Goal: Information Seeking & Learning: Learn about a topic

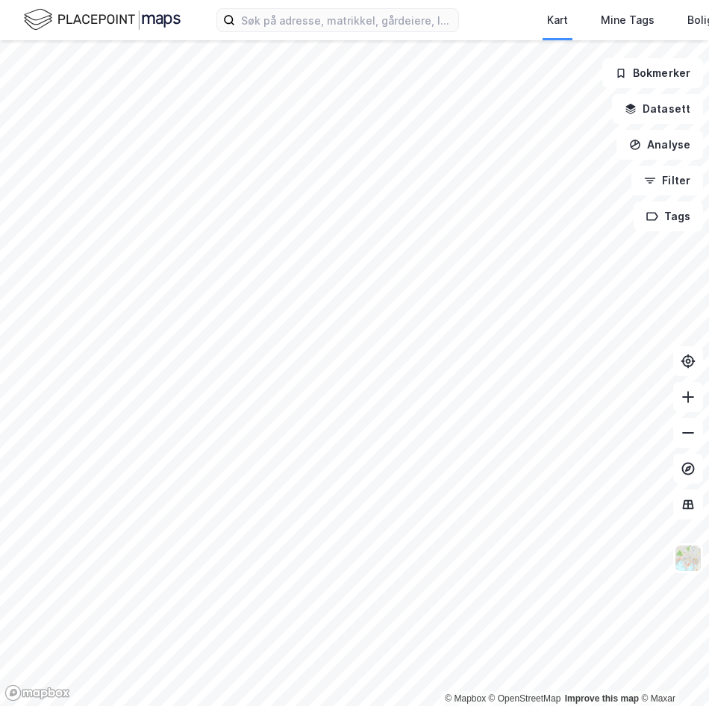
click at [234, 0] on html "Kart Mine Tags Bolig [PERSON_NAME] © Mapbox © OpenStreetMap Improve this map © …" at bounding box center [354, 353] width 709 height 706
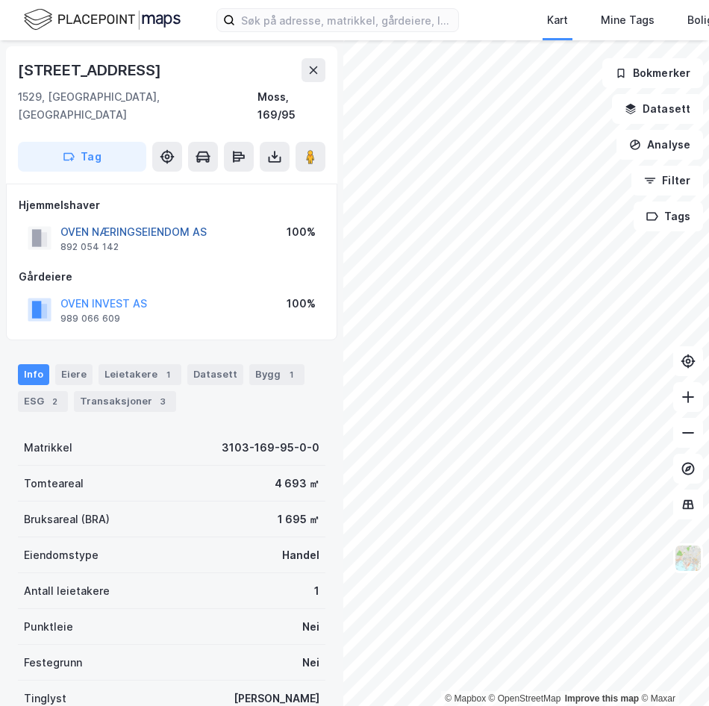
click at [0, 0] on button "OVEN NÆRINGSEIENDOM AS" at bounding box center [0, 0] width 0 height 0
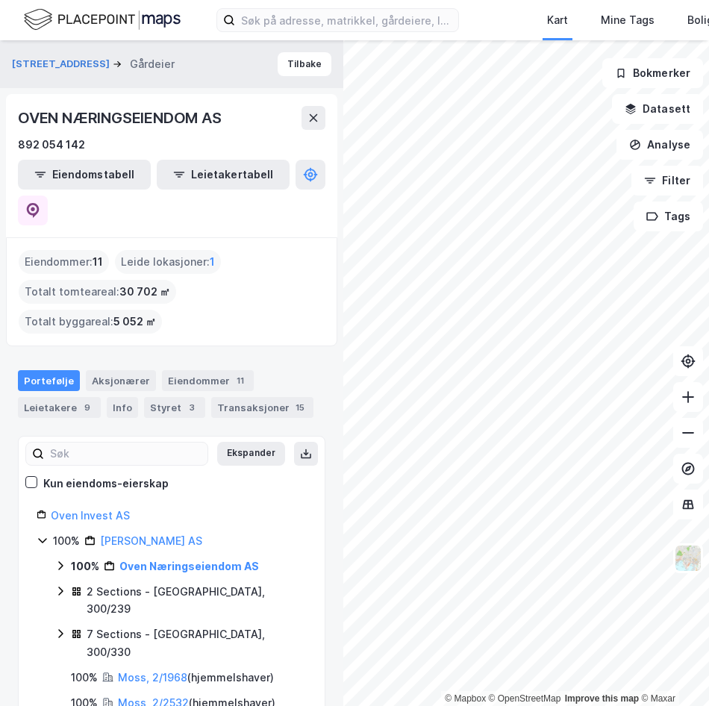
click at [708, 534] on html "Kart Mine Tags Bolig [PERSON_NAME] © Mapbox © OpenStreetMap Improve this map © …" at bounding box center [354, 353] width 709 height 706
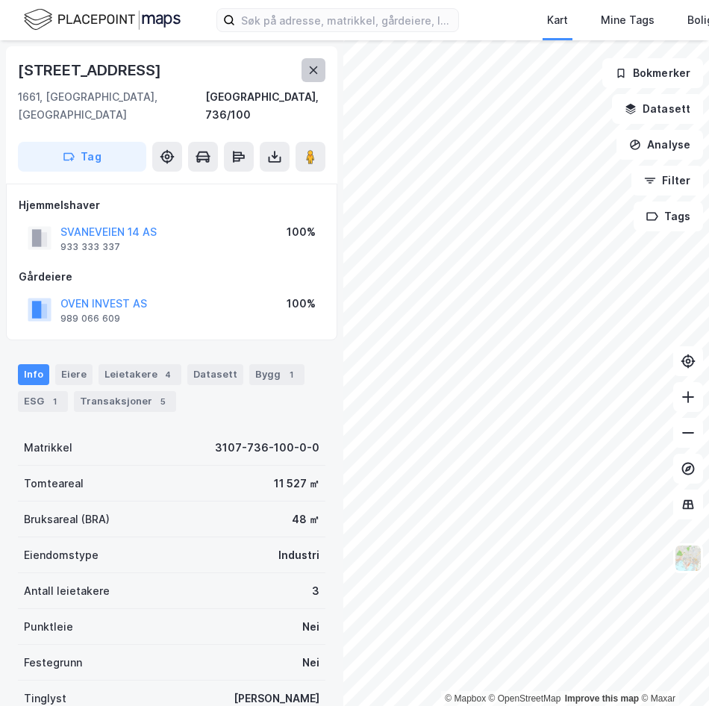
click at [318, 72] on icon at bounding box center [313, 70] width 12 height 12
click at [0, 0] on button "SVANEVEIEN 3 AS" at bounding box center [0, 0] width 0 height 0
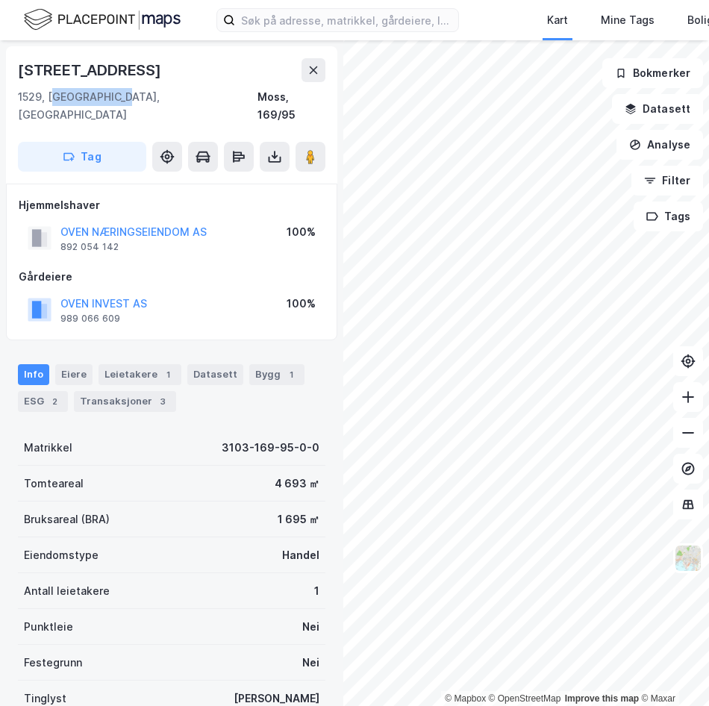
drag, startPoint x: 54, startPoint y: 100, endPoint x: 140, endPoint y: 97, distance: 85.9
click at [140, 97] on div "1529, [GEOGRAPHIC_DATA], [GEOGRAPHIC_DATA], 169/95" at bounding box center [171, 106] width 307 height 36
click at [64, 93] on div "1529, [GEOGRAPHIC_DATA], [GEOGRAPHIC_DATA]" at bounding box center [138, 106] width 240 height 36
click at [64, 94] on div "1529, [GEOGRAPHIC_DATA], [GEOGRAPHIC_DATA]" at bounding box center [138, 106] width 240 height 36
drag, startPoint x: 64, startPoint y: 94, endPoint x: 194, endPoint y: 90, distance: 129.9
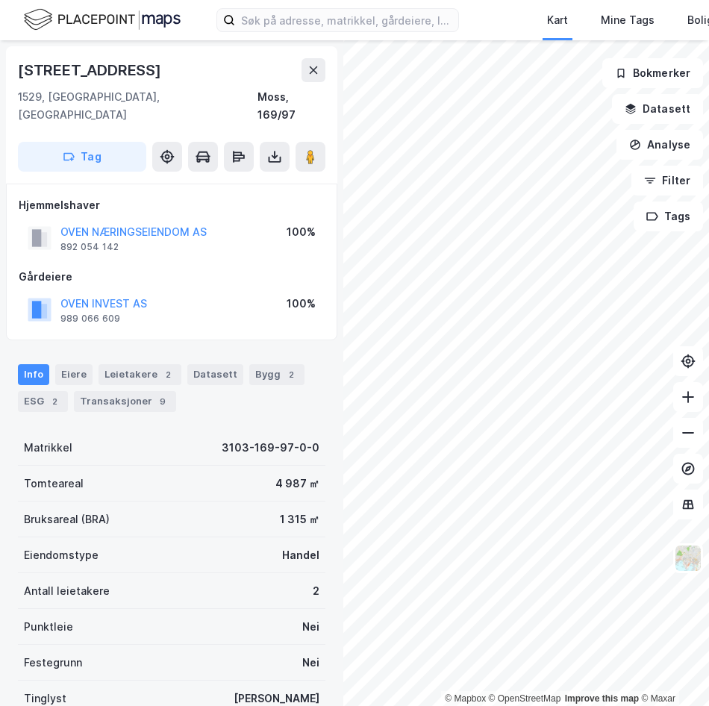
click at [194, 90] on div "1529, [GEOGRAPHIC_DATA], [GEOGRAPHIC_DATA], 169/97" at bounding box center [171, 106] width 307 height 36
click at [313, 100] on div "Moss, 169/97" at bounding box center [291, 106] width 68 height 36
click at [0, 0] on button "OVEN INVEST AS" at bounding box center [0, 0] width 0 height 0
